Goal: Navigation & Orientation: Find specific page/section

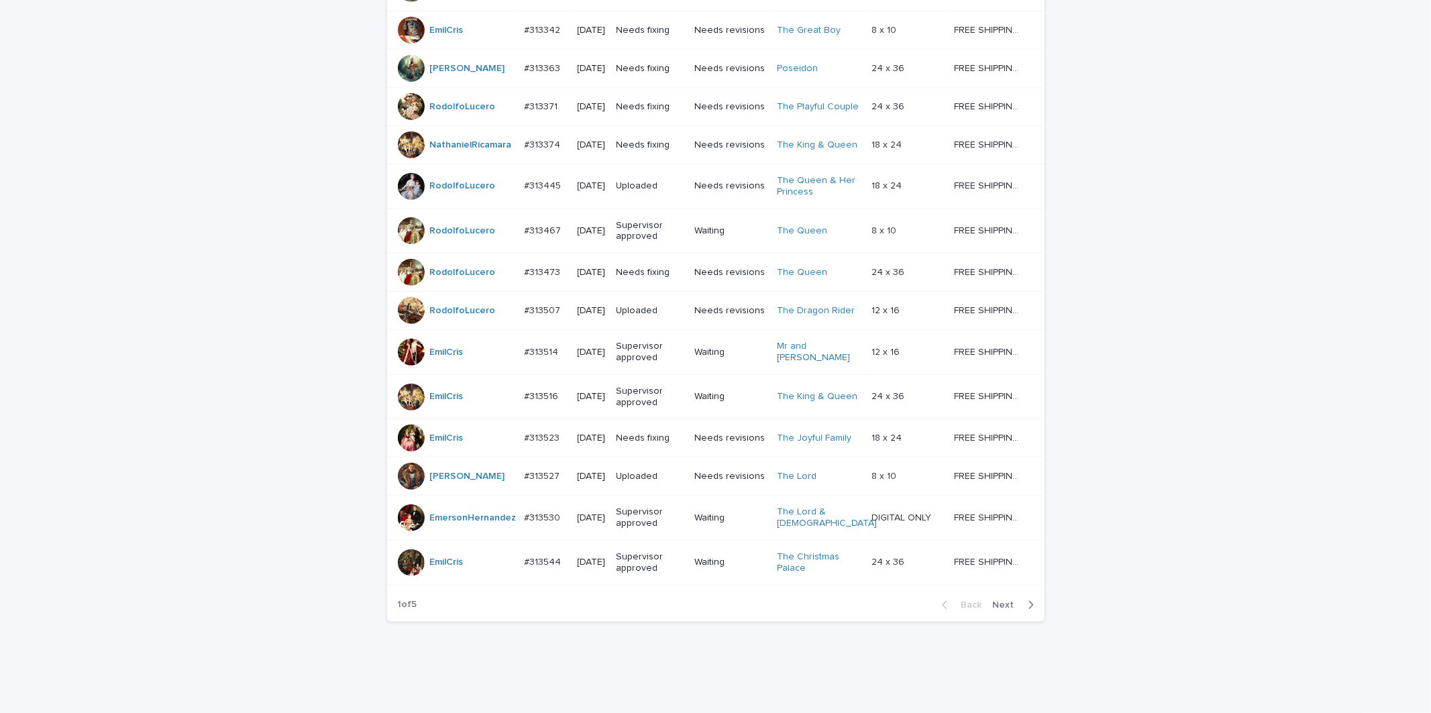
scroll to position [1077, 0]
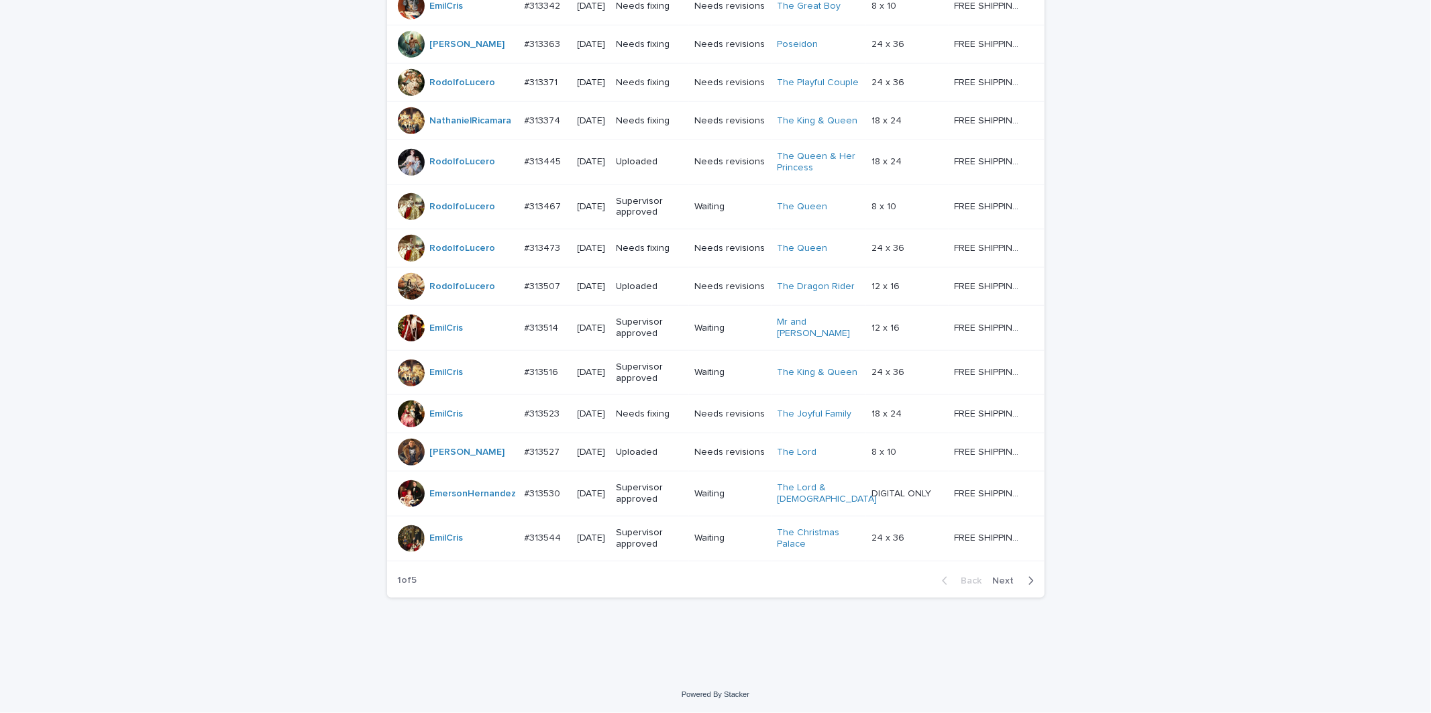
click at [1013, 577] on span "Next" at bounding box center [1008, 580] width 30 height 9
click at [1012, 578] on span "Next" at bounding box center [1008, 580] width 30 height 9
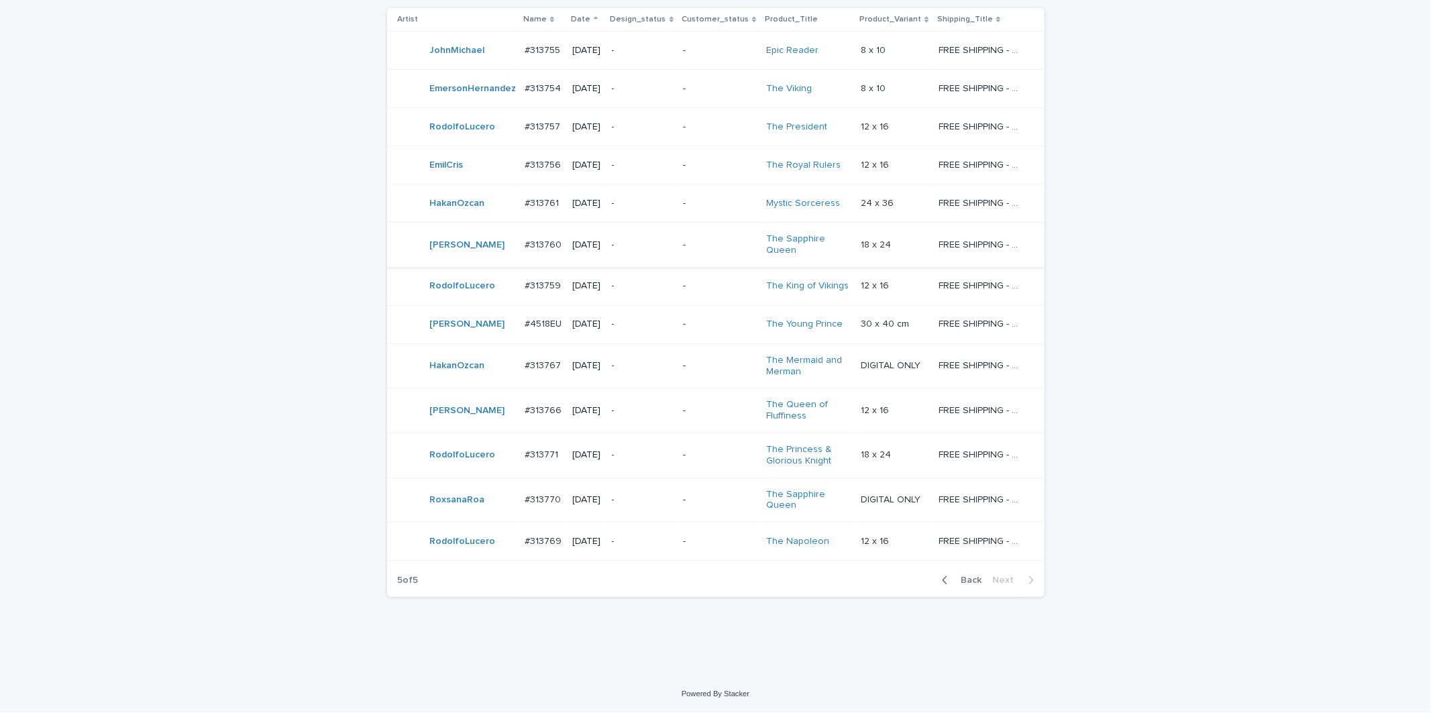
scroll to position [318, 0]
click at [947, 576] on div "button" at bounding box center [947, 580] width 11 height 12
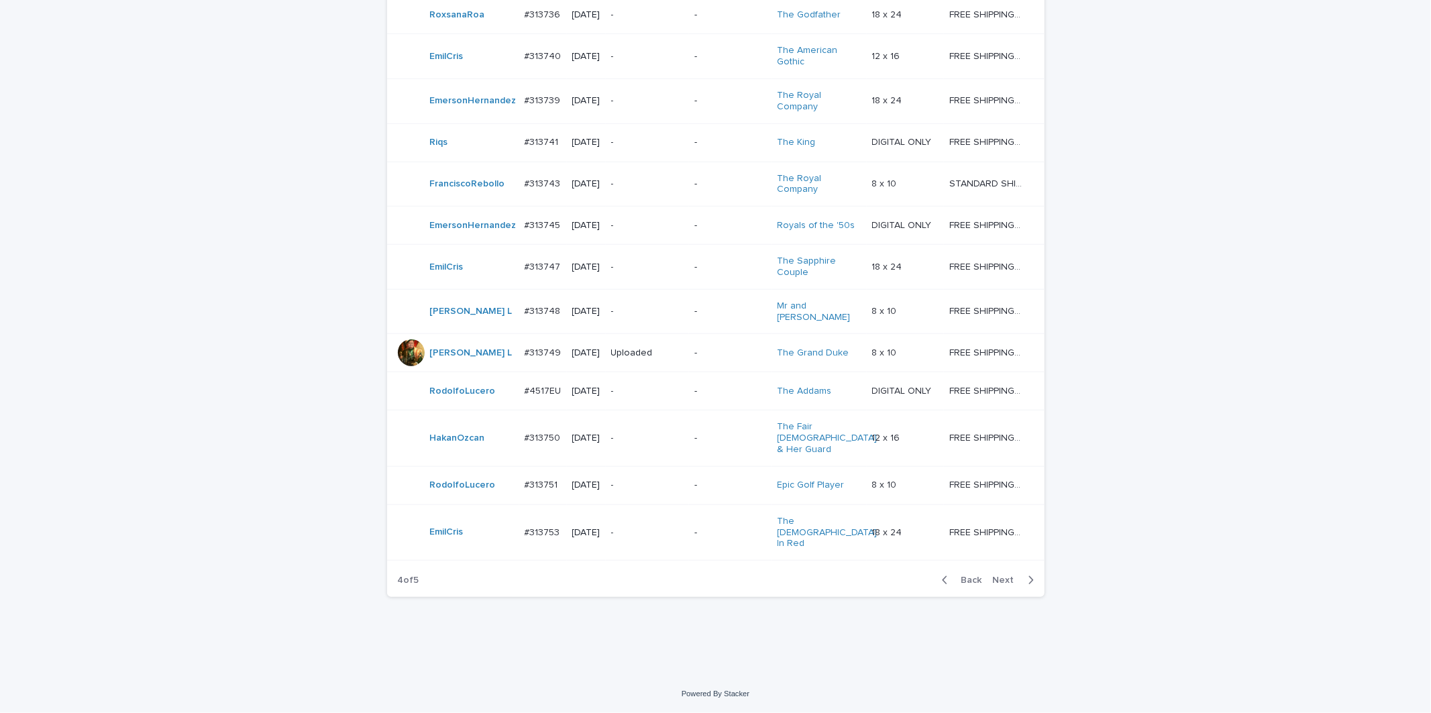
scroll to position [1077, 0]
click at [966, 576] on span "Back" at bounding box center [967, 580] width 29 height 9
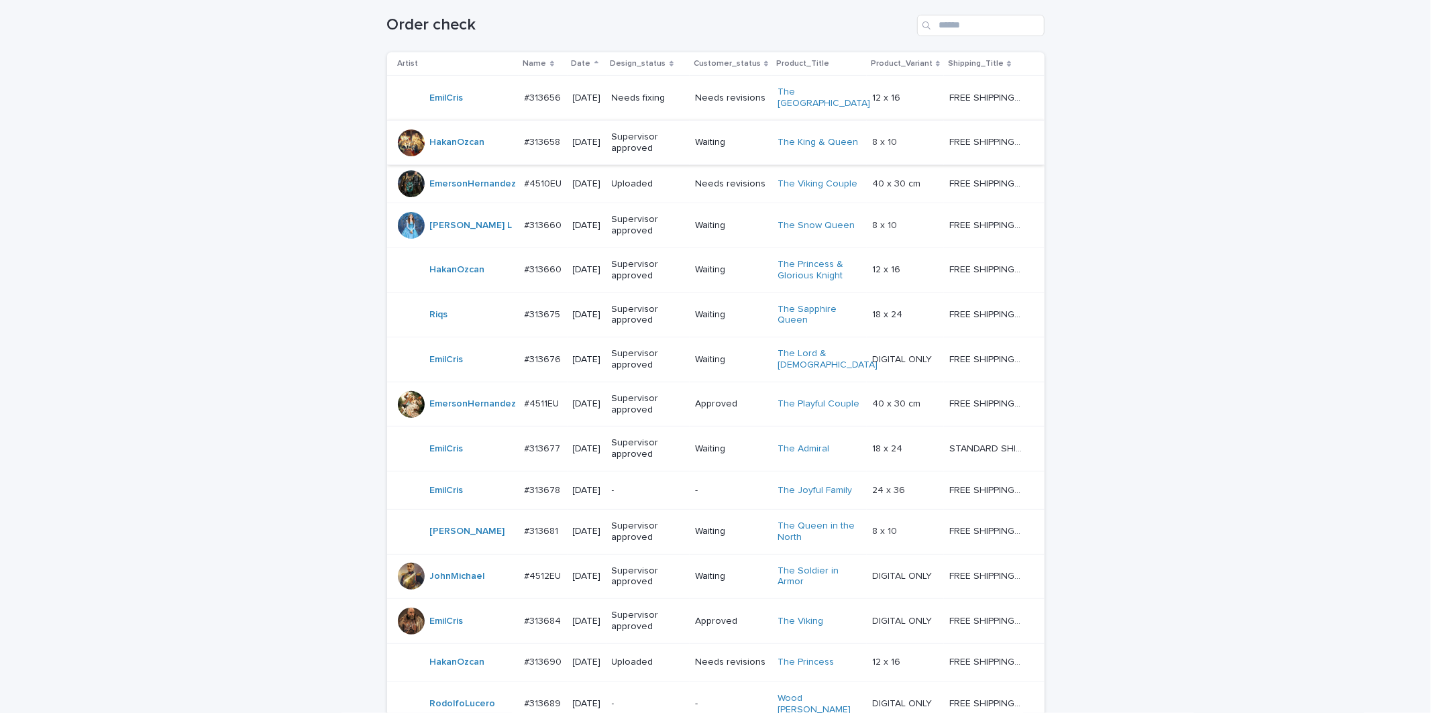
scroll to position [183, 0]
